Goal: Transaction & Acquisition: Obtain resource

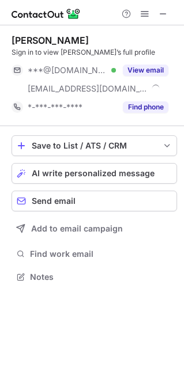
scroll to position [269, 184]
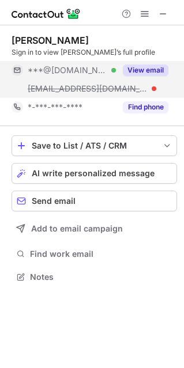
click at [142, 70] on button "View email" at bounding box center [146, 71] width 46 height 12
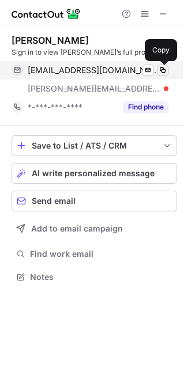
click at [162, 69] on span at bounding box center [162, 70] width 9 height 9
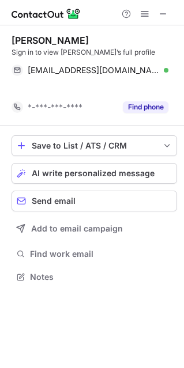
scroll to position [250, 184]
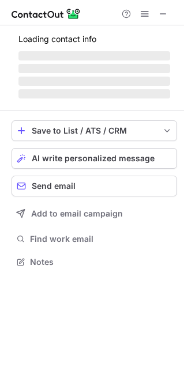
scroll to position [269, 184]
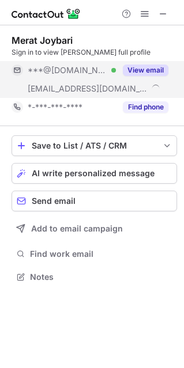
click at [150, 73] on button "View email" at bounding box center [146, 71] width 46 height 12
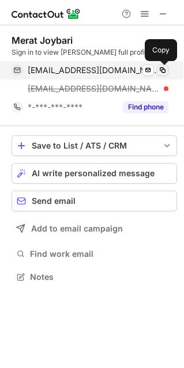
click at [159, 71] on span at bounding box center [162, 70] width 9 height 9
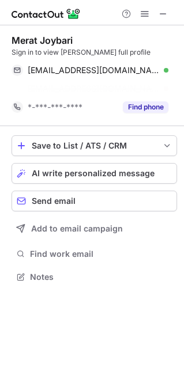
scroll to position [250, 184]
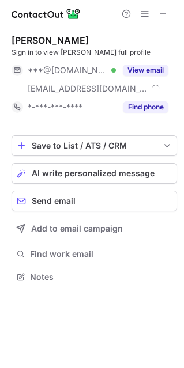
scroll to position [269, 184]
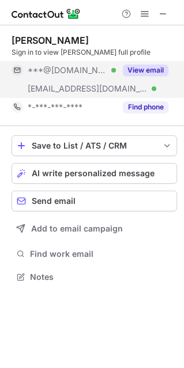
click at [142, 70] on button "View email" at bounding box center [146, 71] width 46 height 12
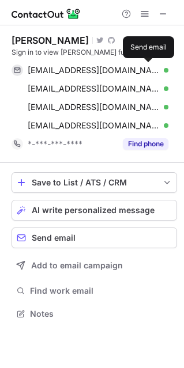
scroll to position [305, 184]
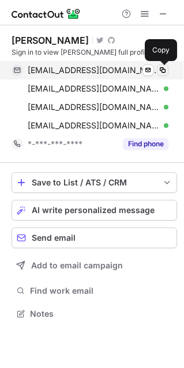
click at [159, 69] on span at bounding box center [162, 70] width 9 height 9
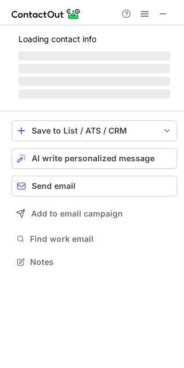
scroll to position [269, 184]
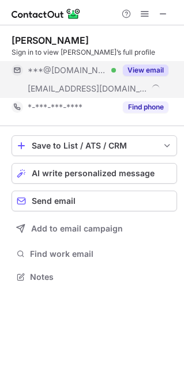
click at [147, 70] on button "View email" at bounding box center [146, 71] width 46 height 12
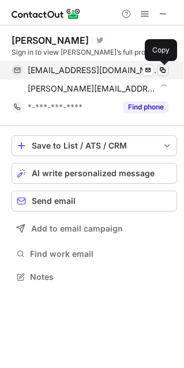
click at [161, 69] on span at bounding box center [162, 70] width 9 height 9
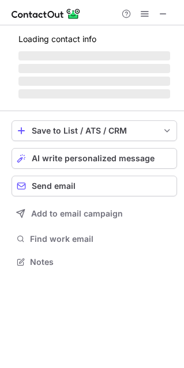
scroll to position [6, 6]
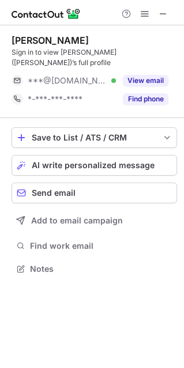
drag, startPoint x: 14, startPoint y: 39, endPoint x: 91, endPoint y: 44, distance: 77.4
click at [91, 44] on div "Safiyyah Lanier" at bounding box center [94, 41] width 165 height 12
copy div "Safiyyah Lanier"
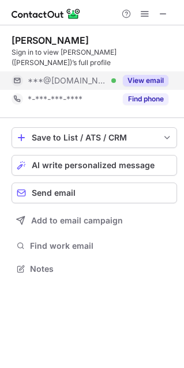
click at [147, 75] on button "View email" at bounding box center [146, 81] width 46 height 12
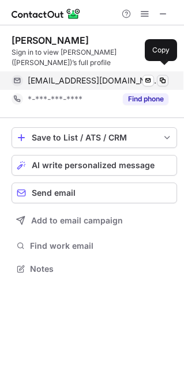
click at [161, 76] on span at bounding box center [162, 80] width 9 height 9
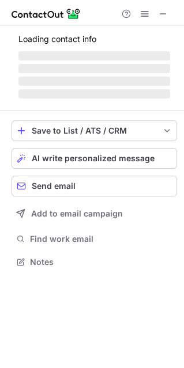
scroll to position [287, 184]
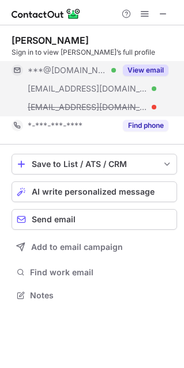
click at [129, 73] on button "View email" at bounding box center [146, 71] width 46 height 12
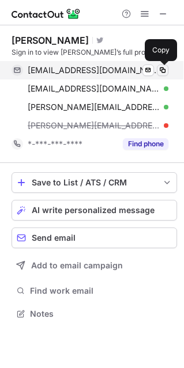
click at [163, 69] on span at bounding box center [162, 70] width 9 height 9
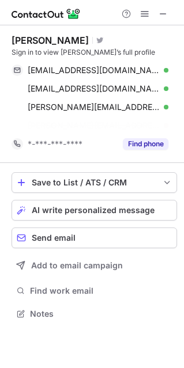
scroll to position [287, 184]
